Goal: Task Accomplishment & Management: Use online tool/utility

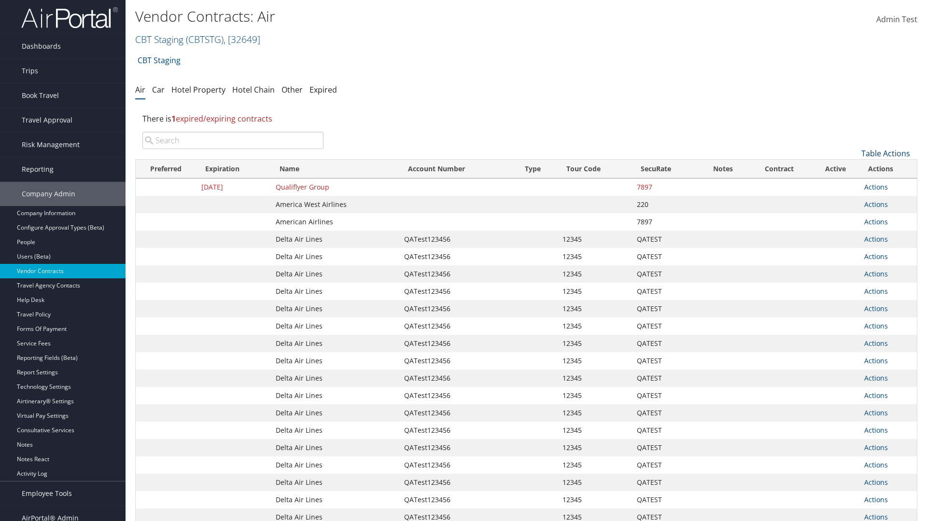
click at [885, 153] on link "Table Actions" at bounding box center [885, 153] width 49 height 11
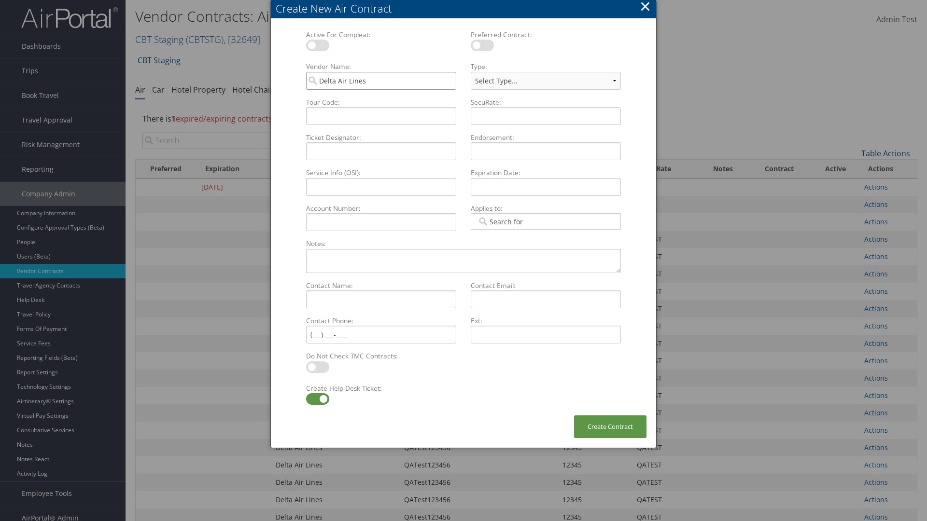
type input "Delta Air Lines"
type input "QATest123456"
type input "12345"
select select "[object Object]"
type input "QATEST"
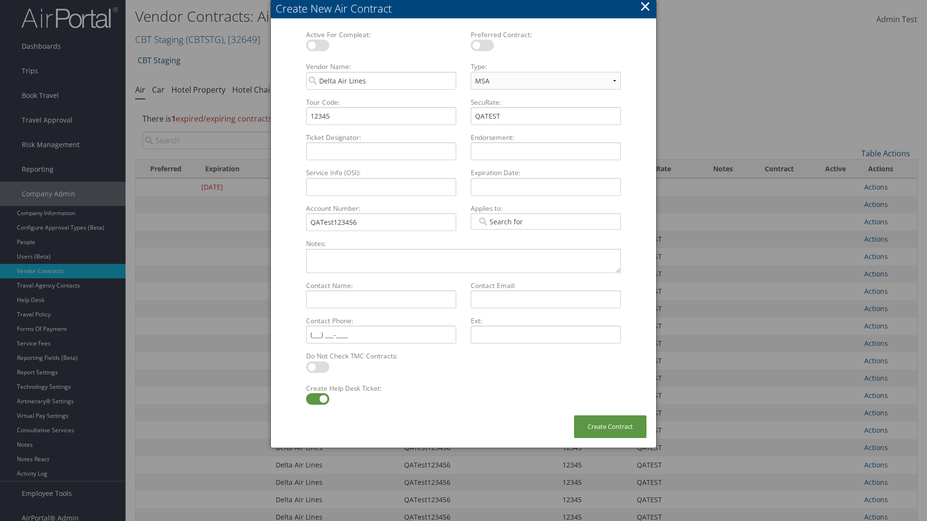
click at [317, 399] on label at bounding box center [317, 399] width 23 height 12
click at [317, 399] on input "checkbox" at bounding box center [314, 401] width 6 height 6
checkbox input "false"
click at [610, 427] on button "Create Contract" at bounding box center [610, 427] width 72 height 23
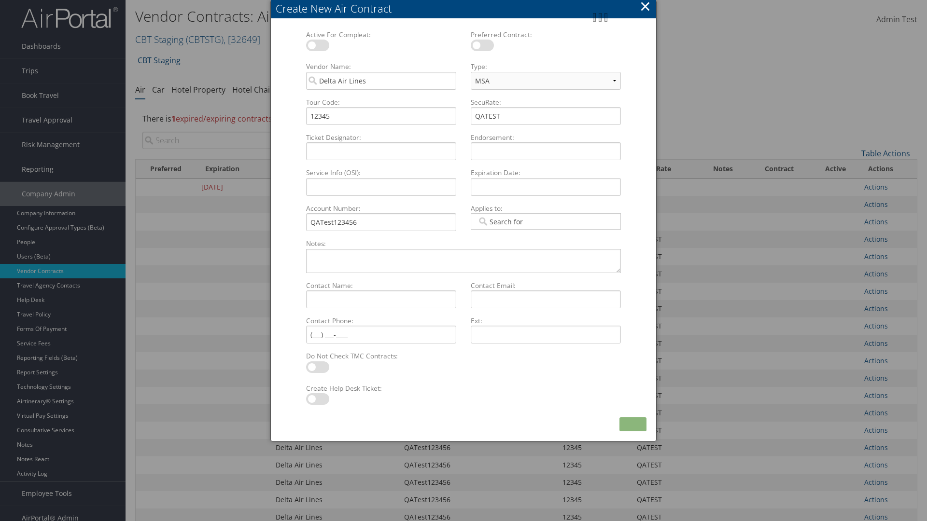
scroll to position [109, 0]
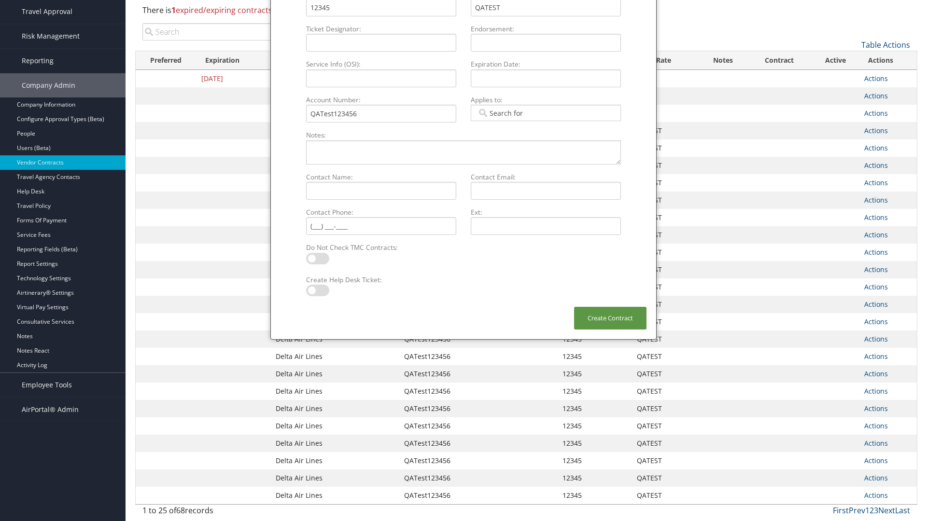
click at [233, 32] on input "search" at bounding box center [232, 31] width 181 height 17
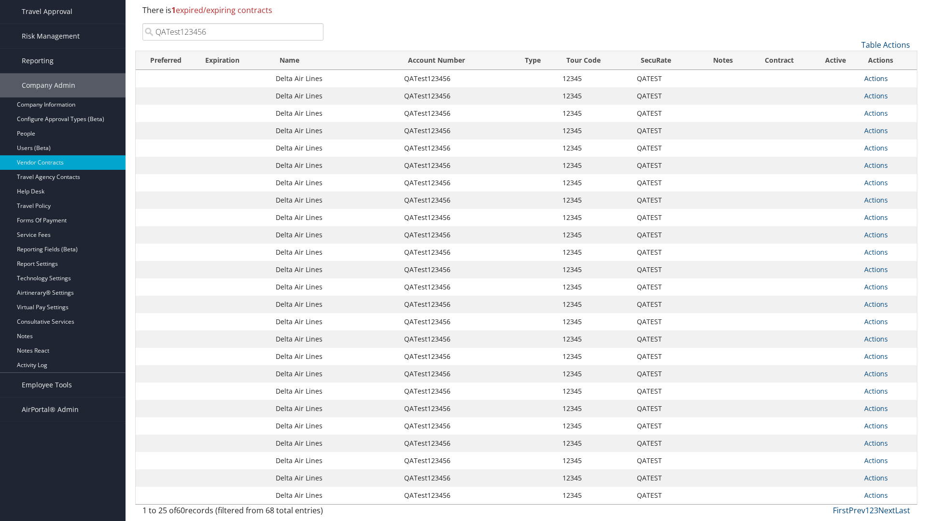
type input "QATest123456"
click at [875, 78] on link "Actions" at bounding box center [876, 78] width 24 height 9
click at [892, 125] on link "Delete" at bounding box center [891, 125] width 55 height 16
